Goal: Task Accomplishment & Management: Manage account settings

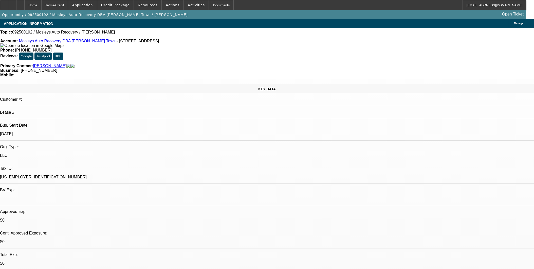
select select "0"
select select "2"
select select "0.1"
select select "4"
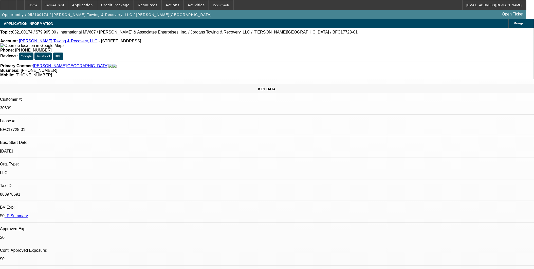
select select "0"
select select "0.1"
select select "0"
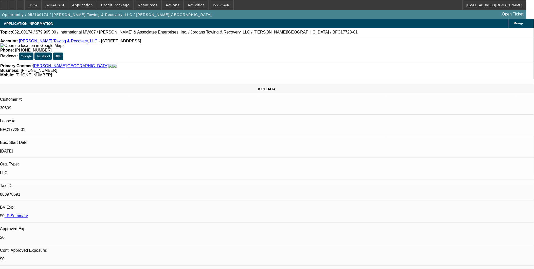
select select "0.1"
select select "0"
select select "0.1"
select select "0"
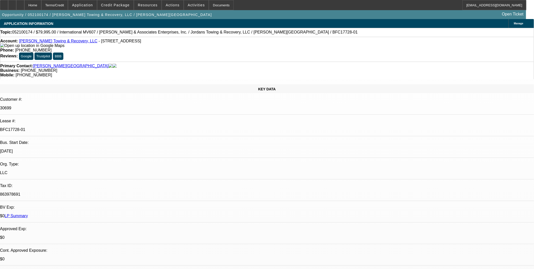
select select "2"
select select "0.1"
select select "1"
select select "4"
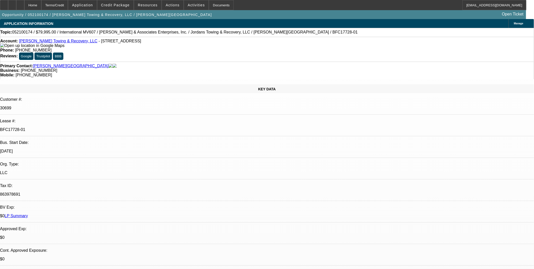
select select "1"
select select "4"
select select "1"
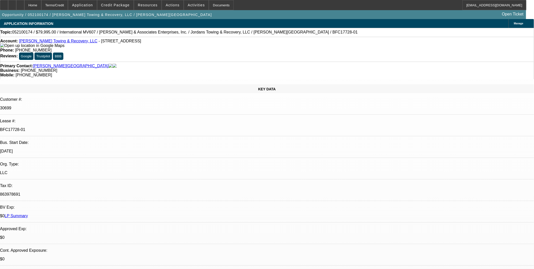
select select "4"
select select "1"
select select "2"
select select "4"
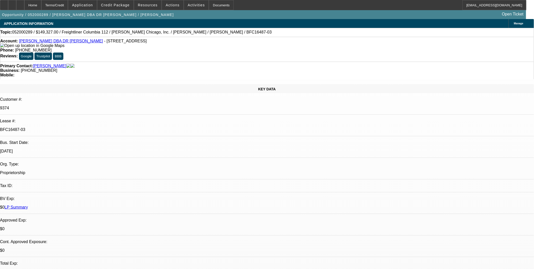
select select "0"
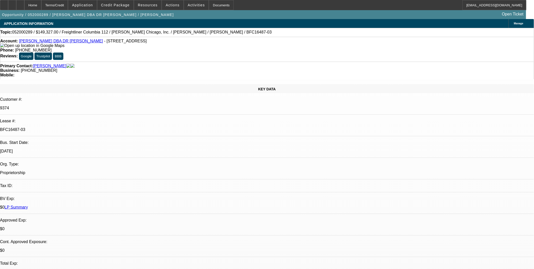
select select "0"
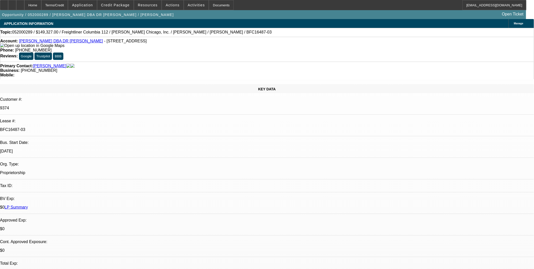
select select "0"
select select "1"
select select "2"
select select "6"
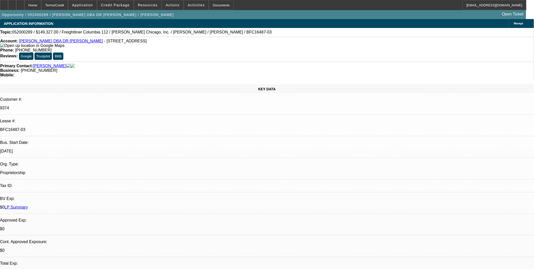
select select "1"
select select "2"
select select "6"
select select "1"
select select "2"
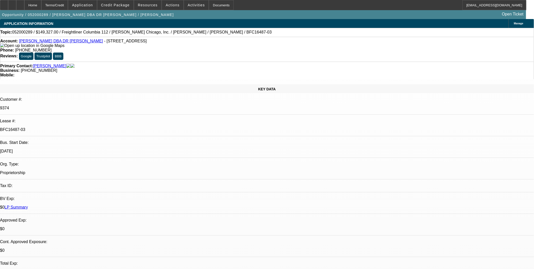
select select "6"
select select "1"
select select "6"
click at [67, 42] on link "Richard James Madkin Jr DBA DR Trucking" at bounding box center [61, 41] width 84 height 4
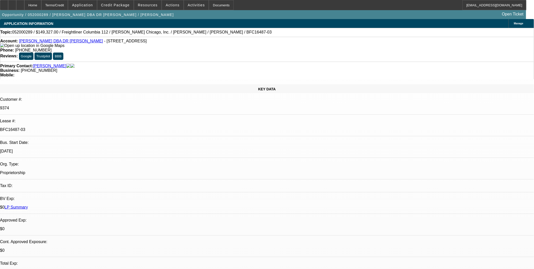
click at [70, 42] on link "Richard James Madkin Jr DBA DR Trucking" at bounding box center [61, 41] width 84 height 4
